Goal: Find specific page/section: Find specific page/section

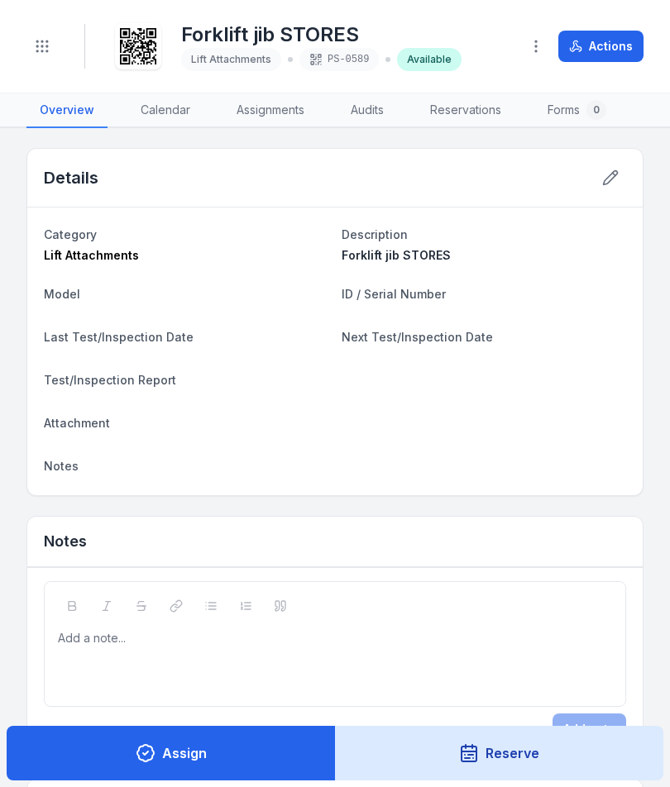
click at [43, 32] on button "Toggle Navigation" at bounding box center [41, 46] width 31 height 31
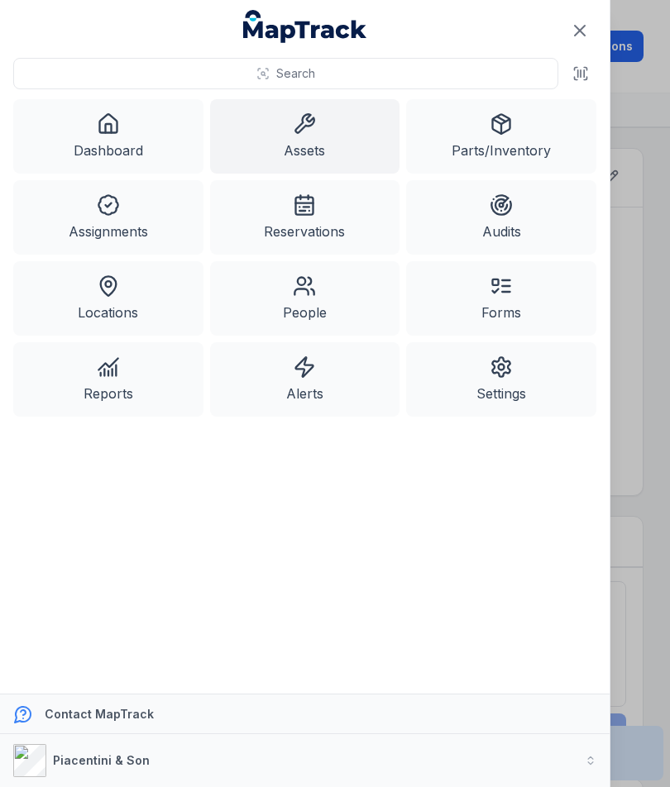
click at [310, 140] on link "Assets" at bounding box center [305, 136] width 190 height 74
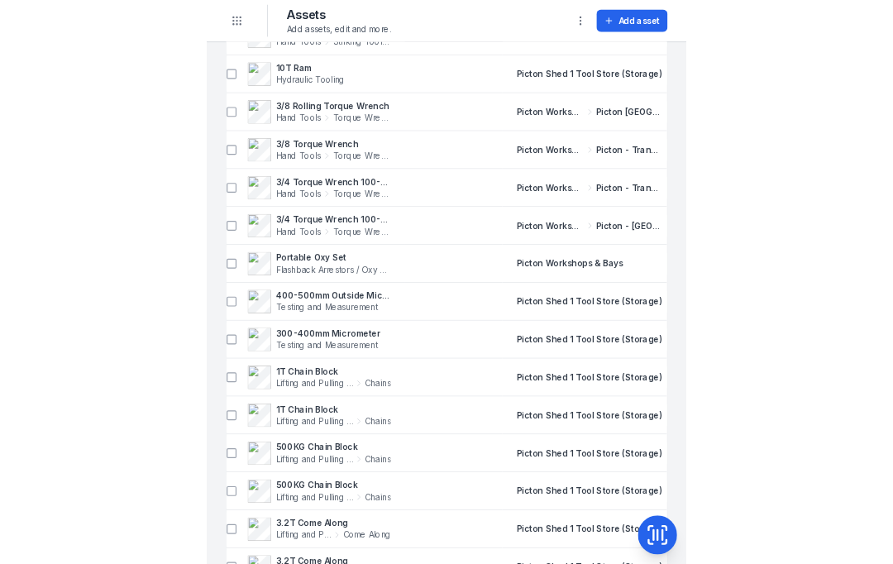
scroll to position [2898, 0]
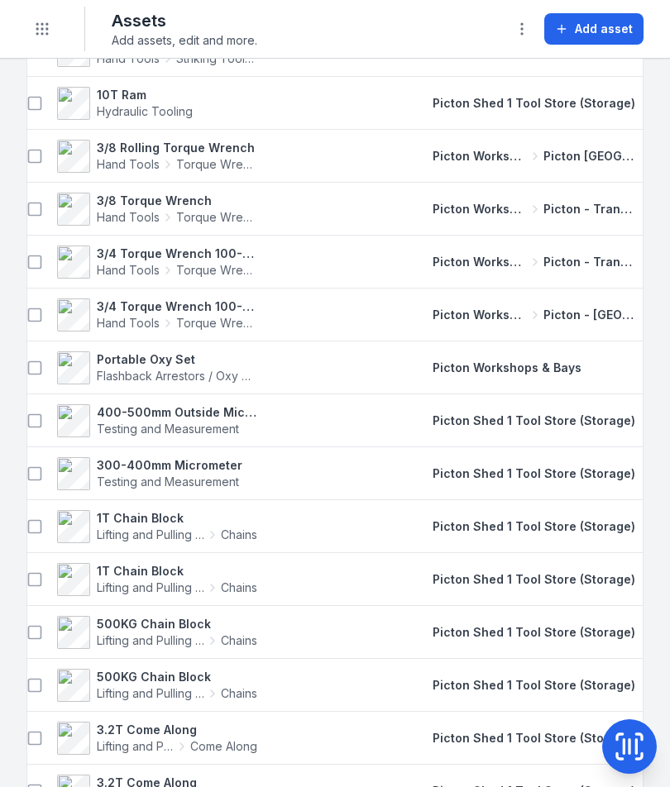
click at [537, 531] on span "Picton Shed 1 Tool Store (Storage)" at bounding box center [534, 526] width 203 height 14
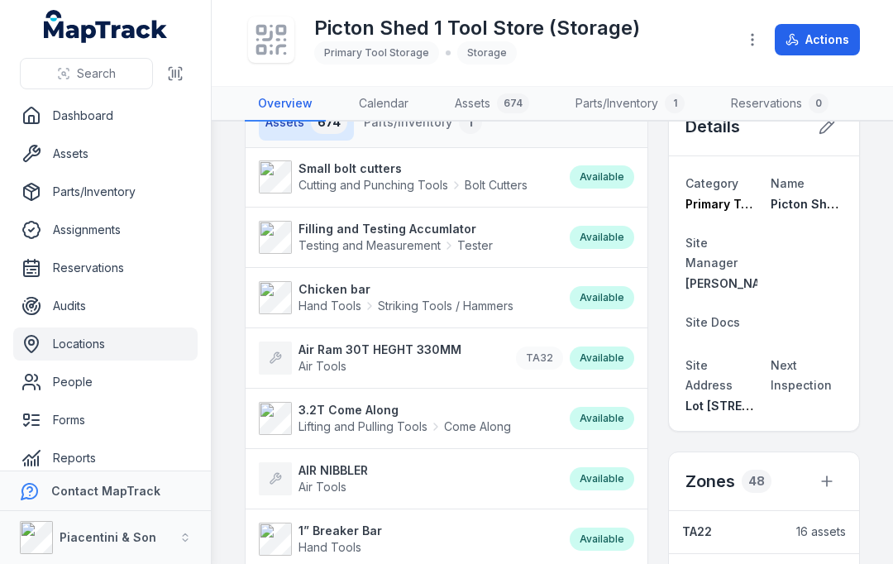
scroll to position [50, 0]
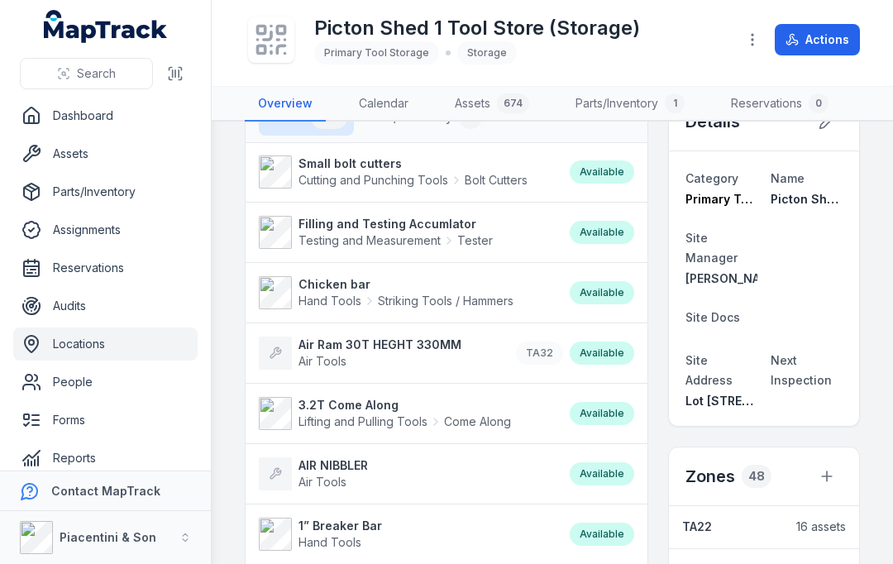
click at [117, 150] on link "Assets" at bounding box center [105, 153] width 184 height 33
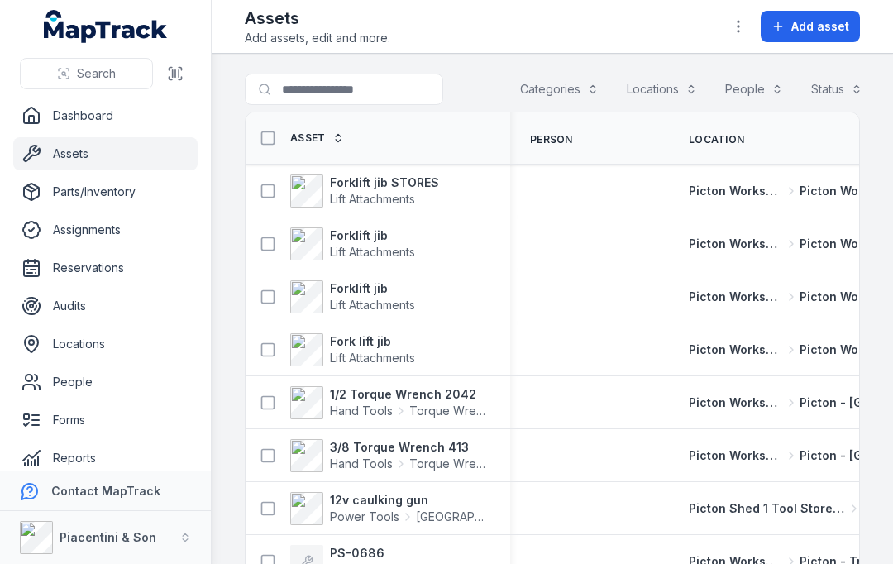
click at [576, 93] on button "Categories" at bounding box center [560, 89] width 100 height 31
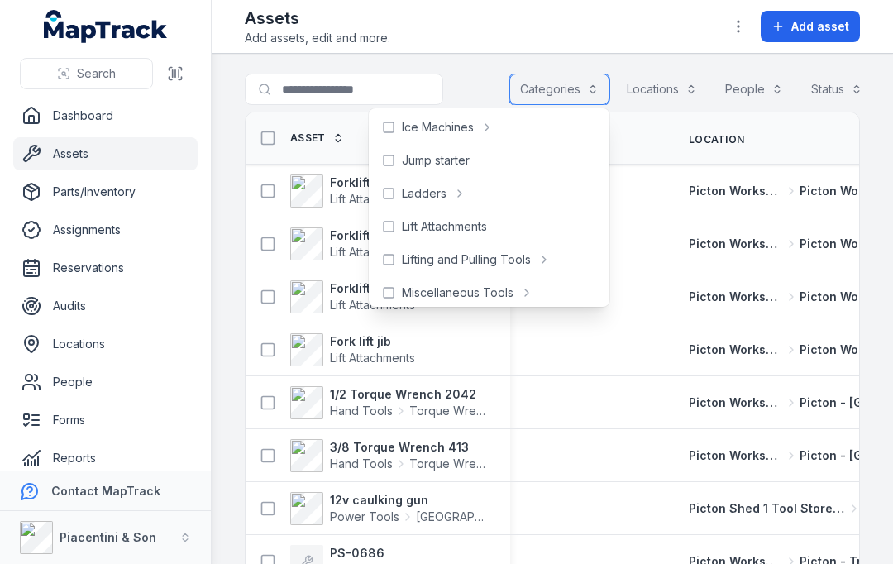
scroll to position [500, 0]
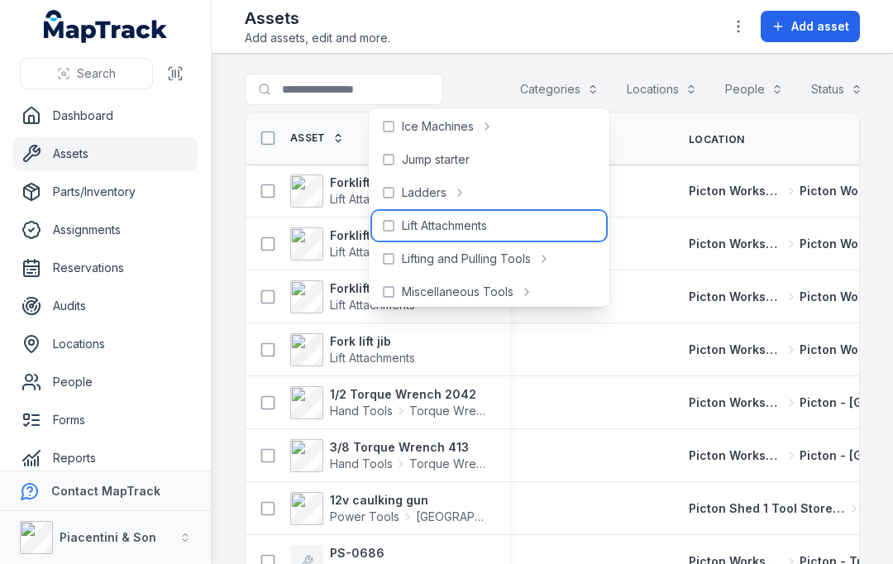
click at [534, 224] on div "Lift Attachments" at bounding box center [489, 226] width 234 height 30
